Goal: Task Accomplishment & Management: Use online tool/utility

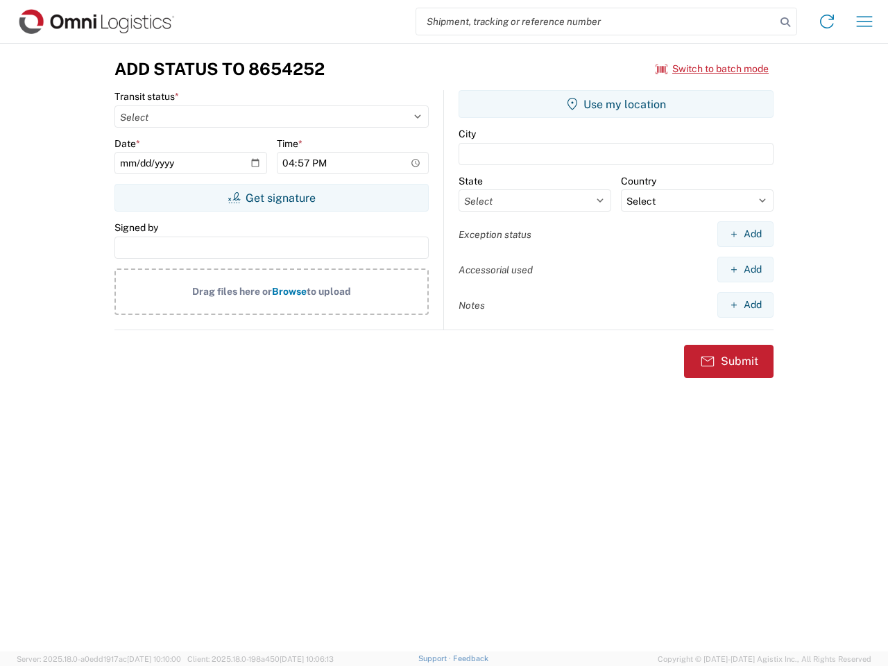
click at [596, 21] on input "search" at bounding box center [595, 21] width 359 height 26
click at [785, 22] on icon at bounding box center [784, 21] width 19 height 19
click at [827, 21] on icon at bounding box center [827, 21] width 22 height 22
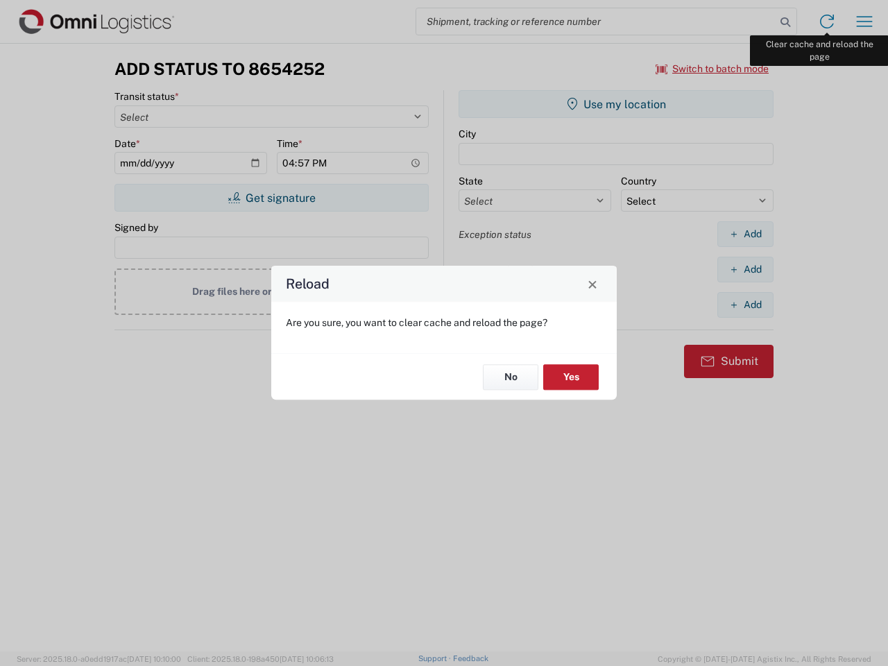
click at [864, 21] on div "Reload Are you sure, you want to clear cache and reload the page? No Yes" at bounding box center [444, 333] width 888 height 666
click at [712, 69] on div "Reload Are you sure, you want to clear cache and reload the page? No Yes" at bounding box center [444, 333] width 888 height 666
click at [271, 198] on div "Reload Are you sure, you want to clear cache and reload the page? No Yes" at bounding box center [444, 333] width 888 height 666
click at [616, 104] on div "Reload Are you sure, you want to clear cache and reload the page? No Yes" at bounding box center [444, 333] width 888 height 666
click at [745, 234] on div "Reload Are you sure, you want to clear cache and reload the page? No Yes" at bounding box center [444, 333] width 888 height 666
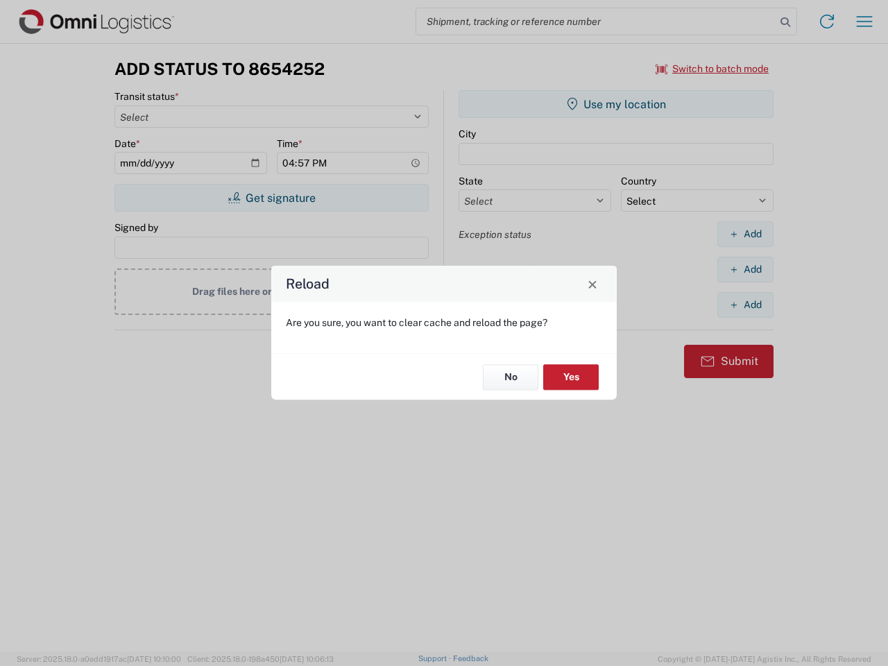
click at [745, 269] on div "Reload Are you sure, you want to clear cache and reload the page? No Yes" at bounding box center [444, 333] width 888 height 666
click at [745, 304] on div "Reload Are you sure, you want to clear cache and reload the page? No Yes" at bounding box center [444, 333] width 888 height 666
